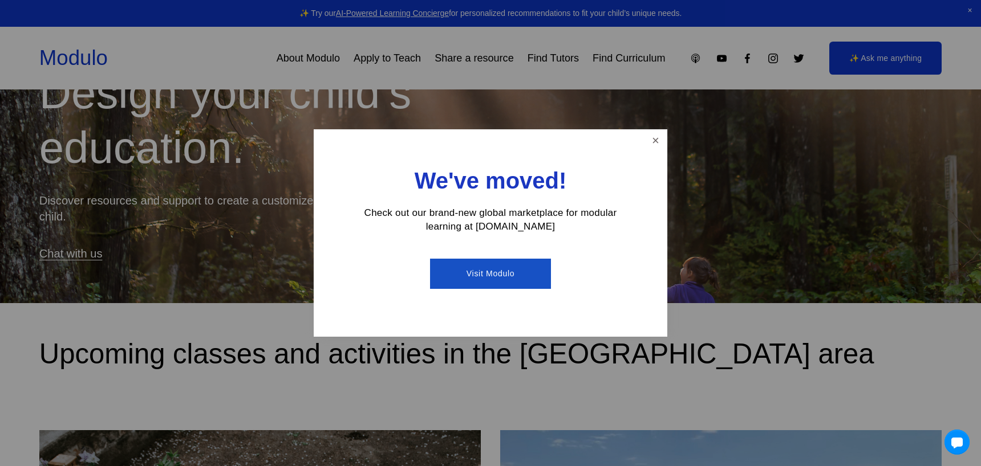
scroll to position [230, 0]
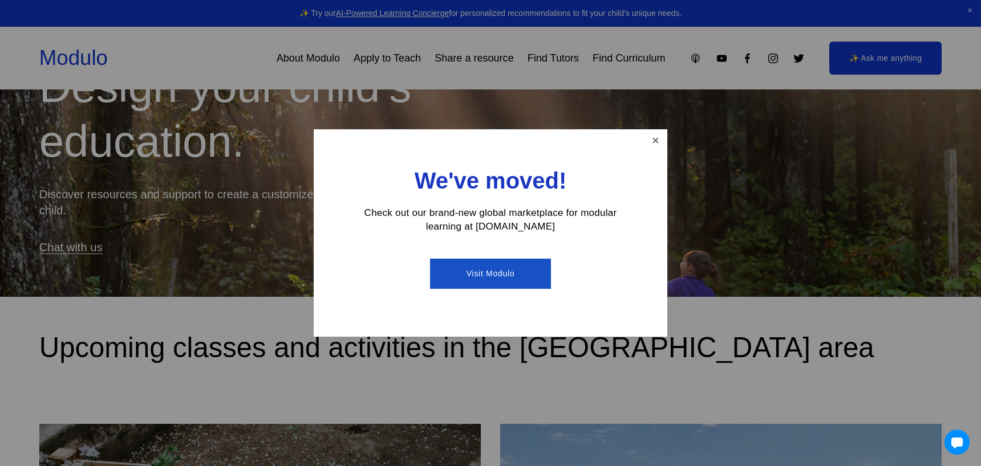
click at [649, 143] on link "Close" at bounding box center [655, 141] width 20 height 20
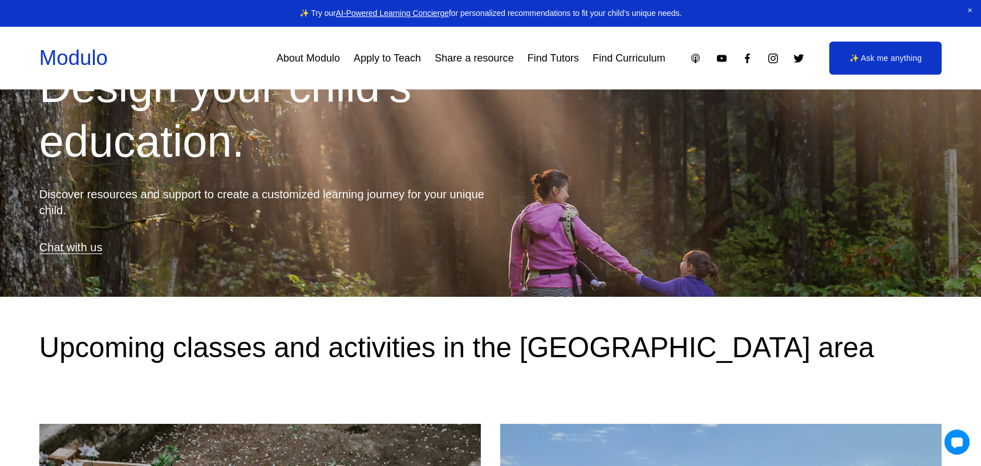
click at [558, 62] on link "Find Tutors" at bounding box center [552, 58] width 51 height 21
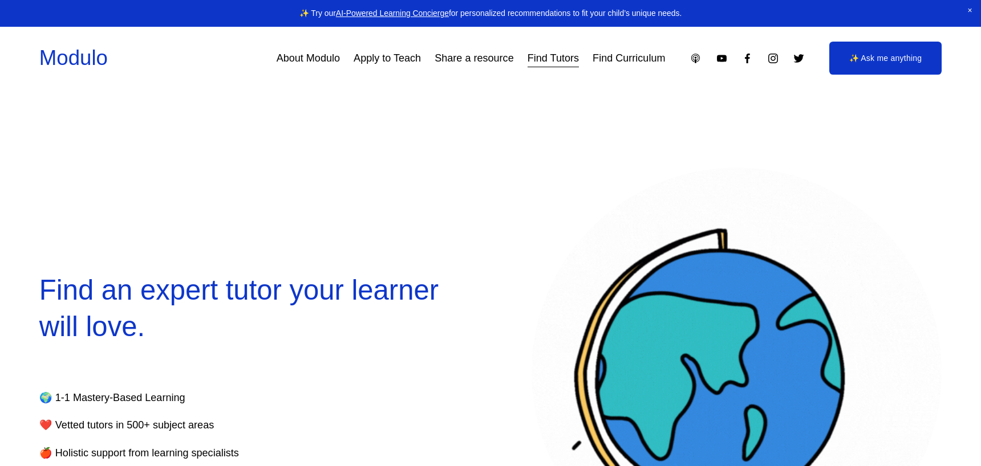
select select "**"
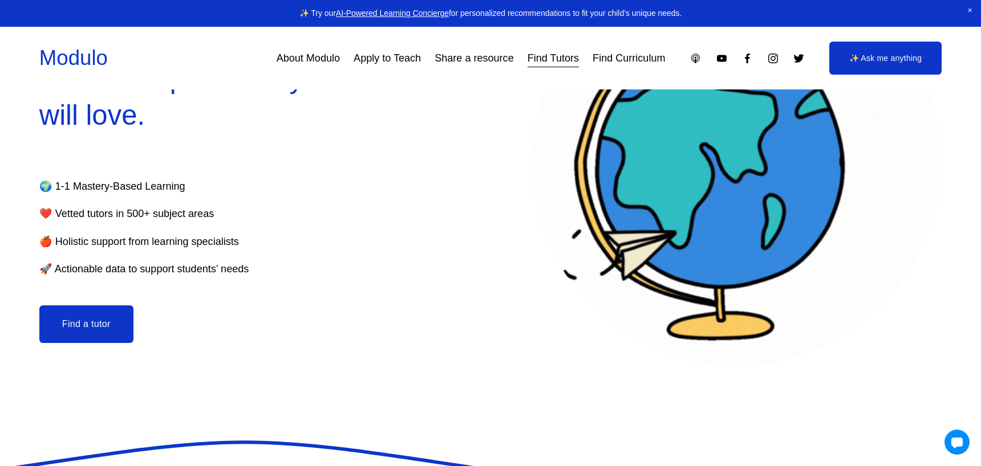
scroll to position [210, 0]
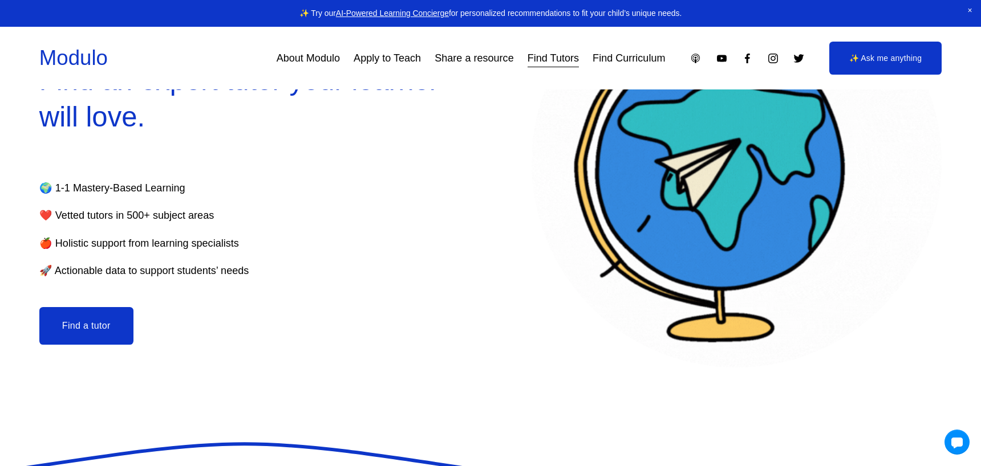
click at [406, 62] on link "Apply to Teach" at bounding box center [387, 58] width 67 height 21
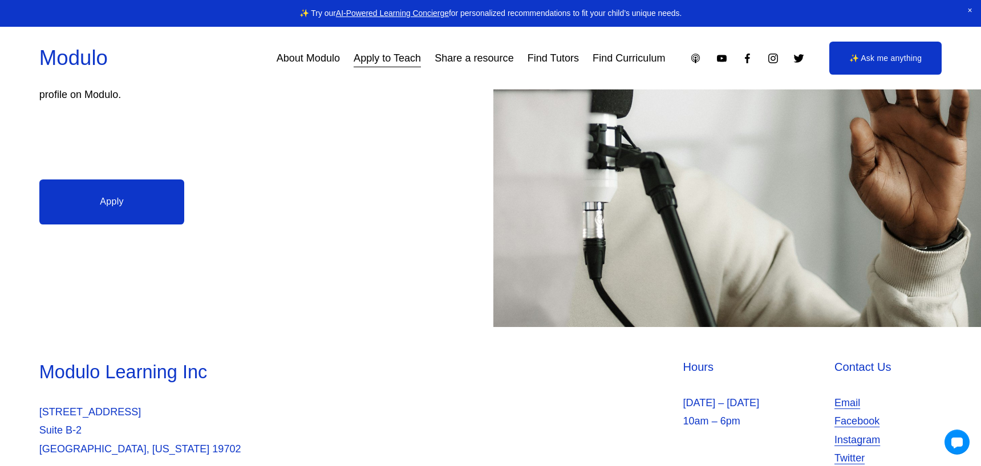
scroll to position [71, 0]
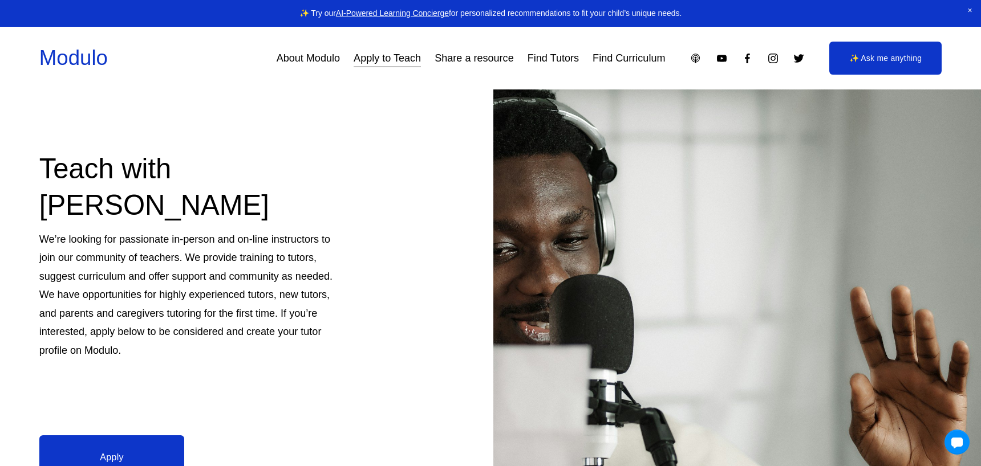
click at [617, 61] on link "Find Curriculum" at bounding box center [628, 58] width 72 height 21
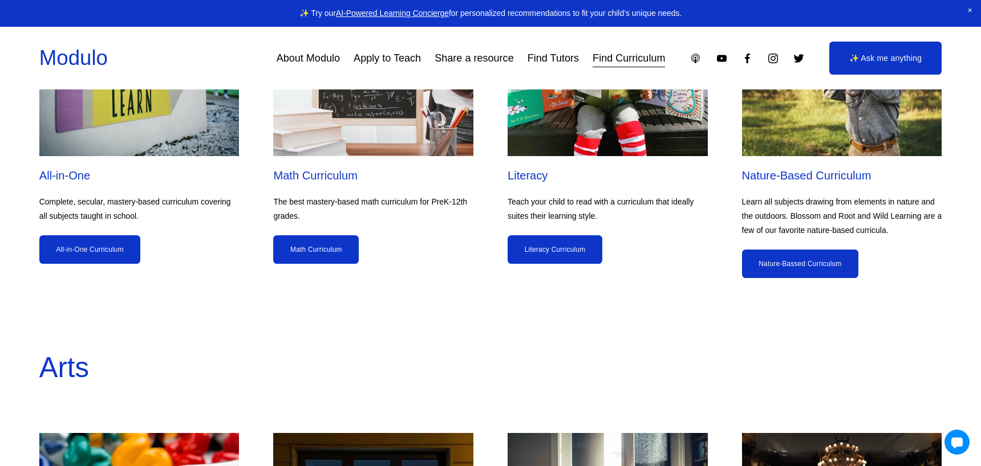
scroll to position [1030, 0]
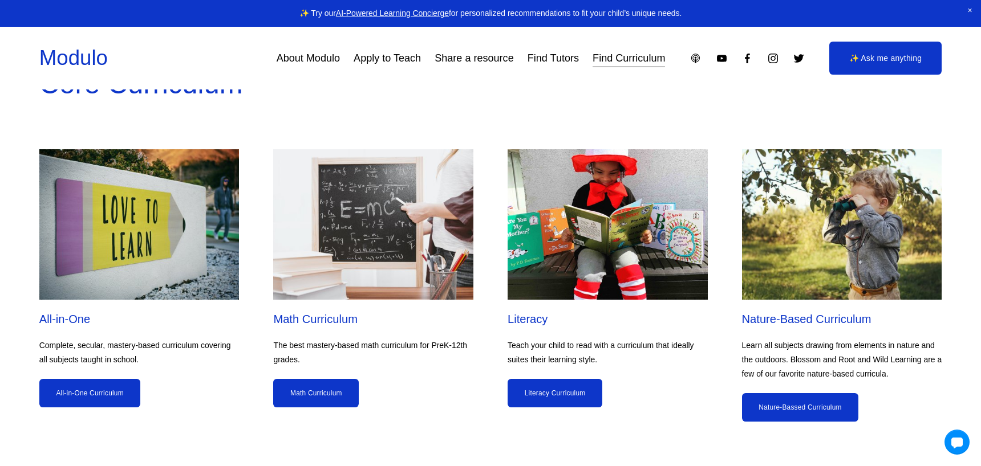
click at [318, 399] on link "Math Curriculum" at bounding box center [316, 393] width 86 height 29
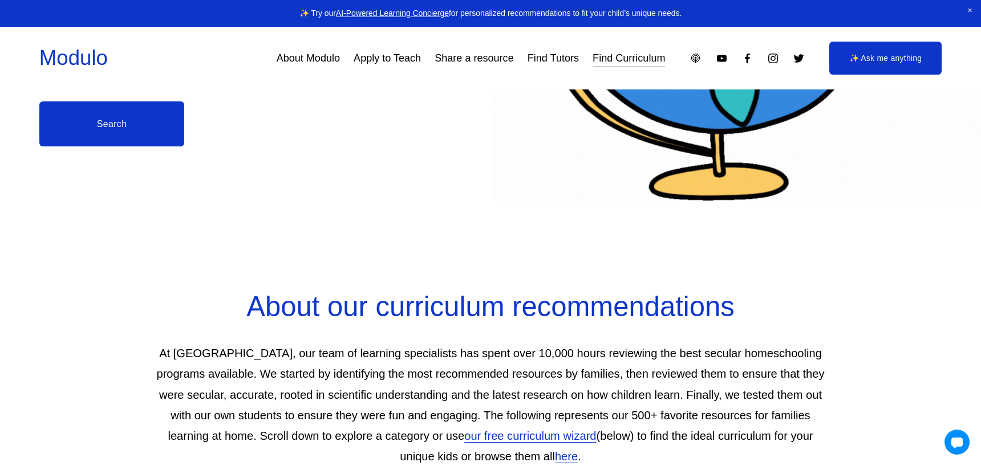
scroll to position [181, 0]
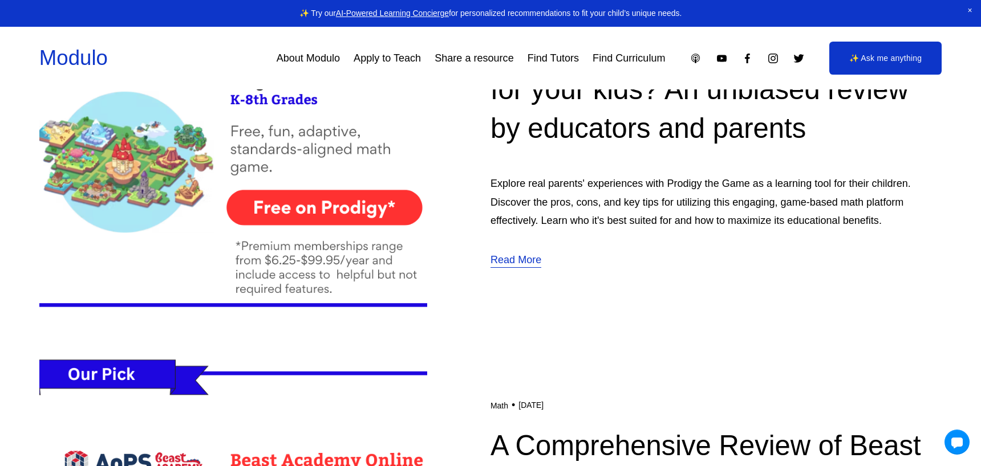
scroll to position [492, 0]
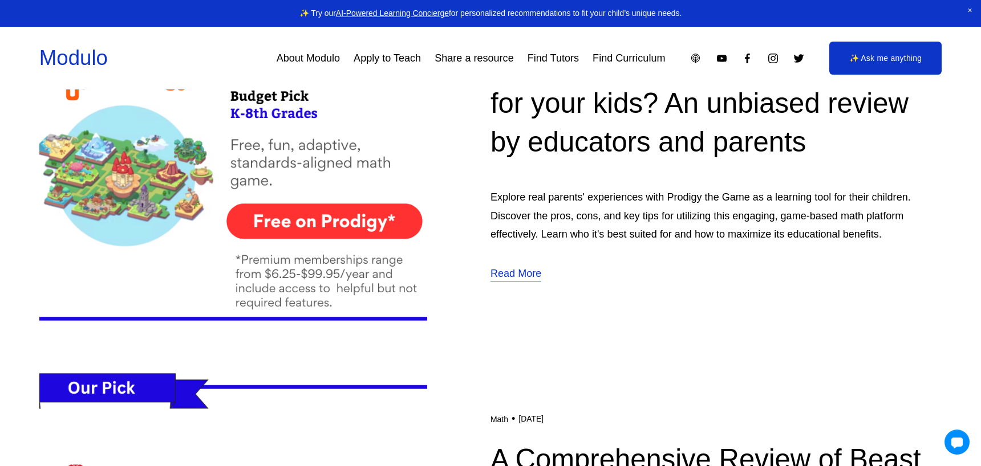
click at [379, 215] on img at bounding box center [233, 149] width 388 height 388
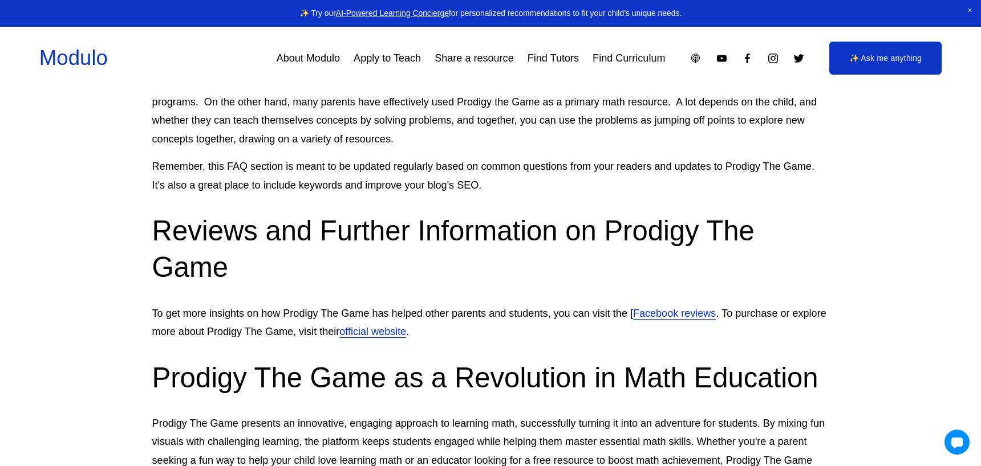
scroll to position [5765, 0]
